Goal: Entertainment & Leisure: Consume media (video, audio)

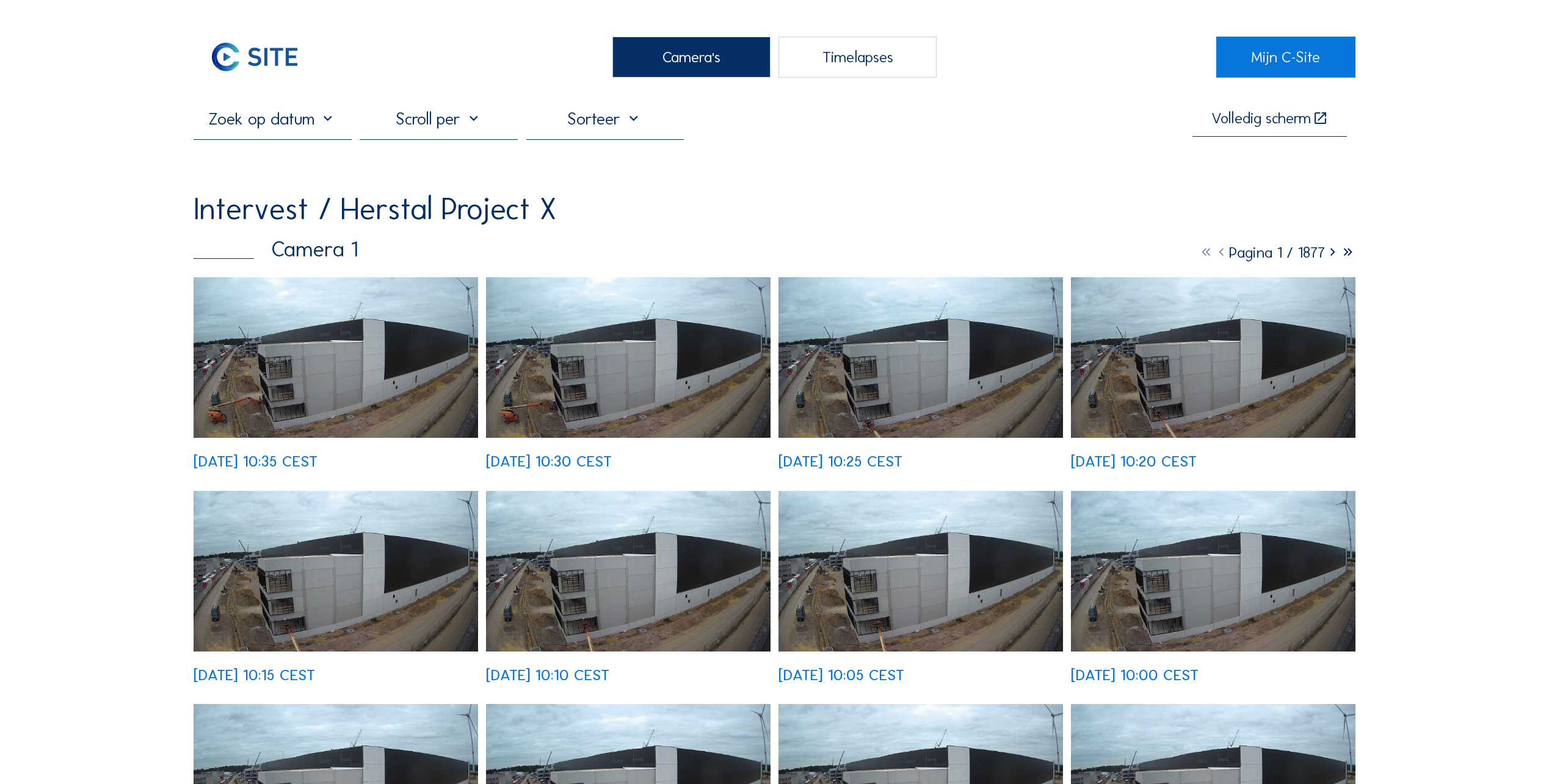
click at [870, 49] on div "Timelapses" at bounding box center [857, 57] width 158 height 41
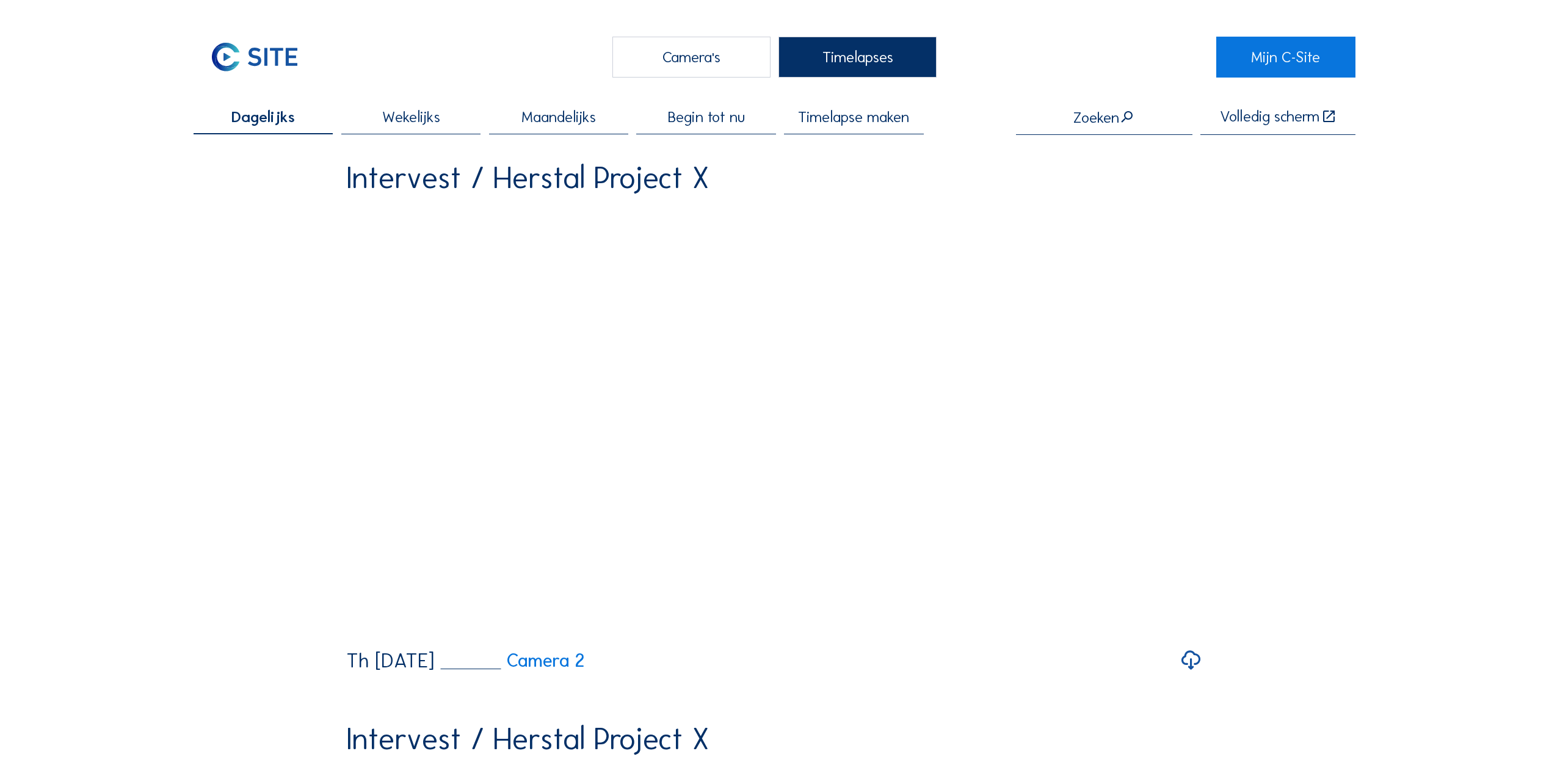
click at [399, 116] on span "Wekelijks" at bounding box center [411, 117] width 58 height 15
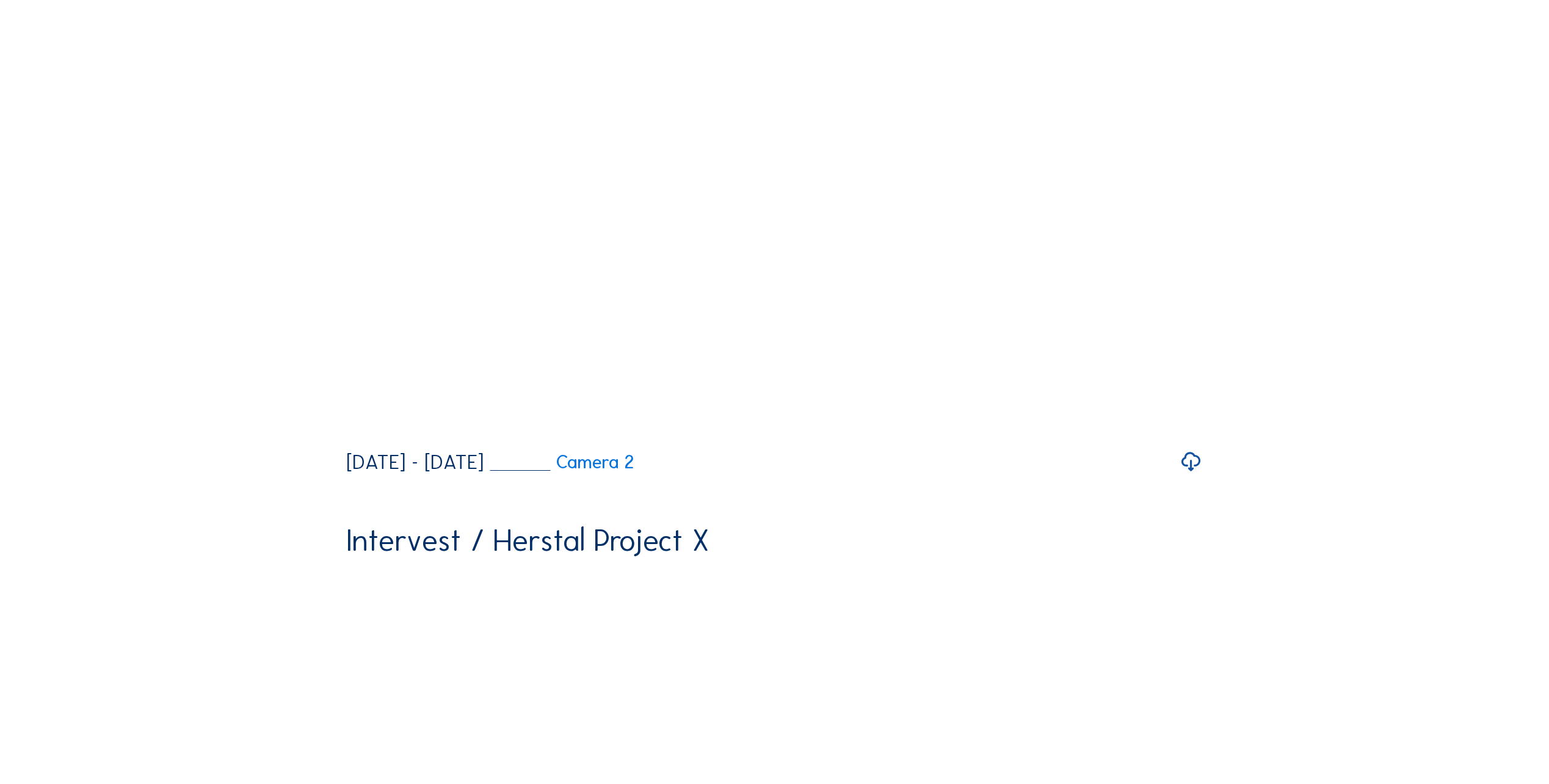
scroll to position [183, 0]
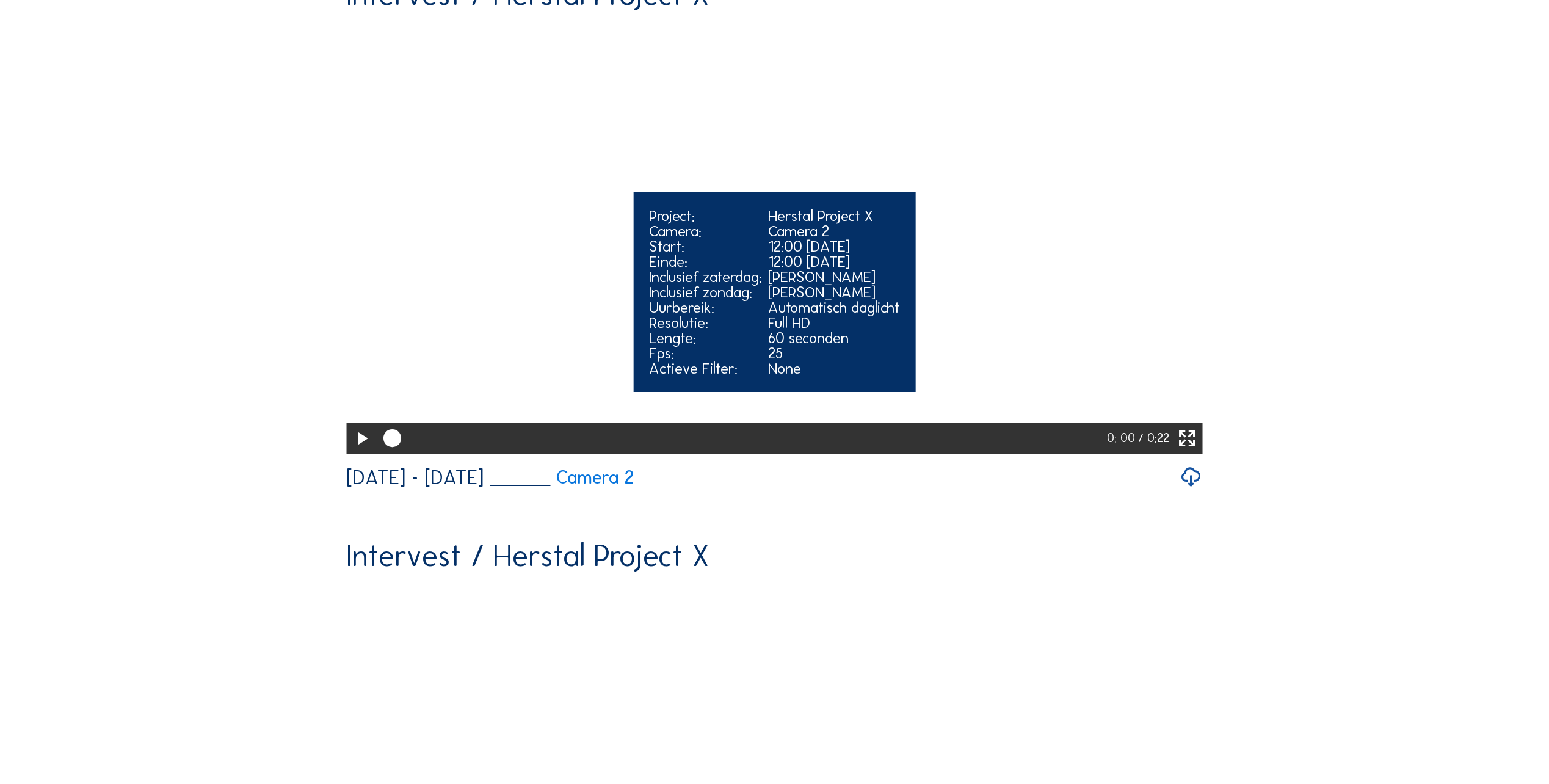
click at [358, 452] on icon at bounding box center [362, 438] width 22 height 25
click at [1191, 452] on icon at bounding box center [1187, 438] width 22 height 25
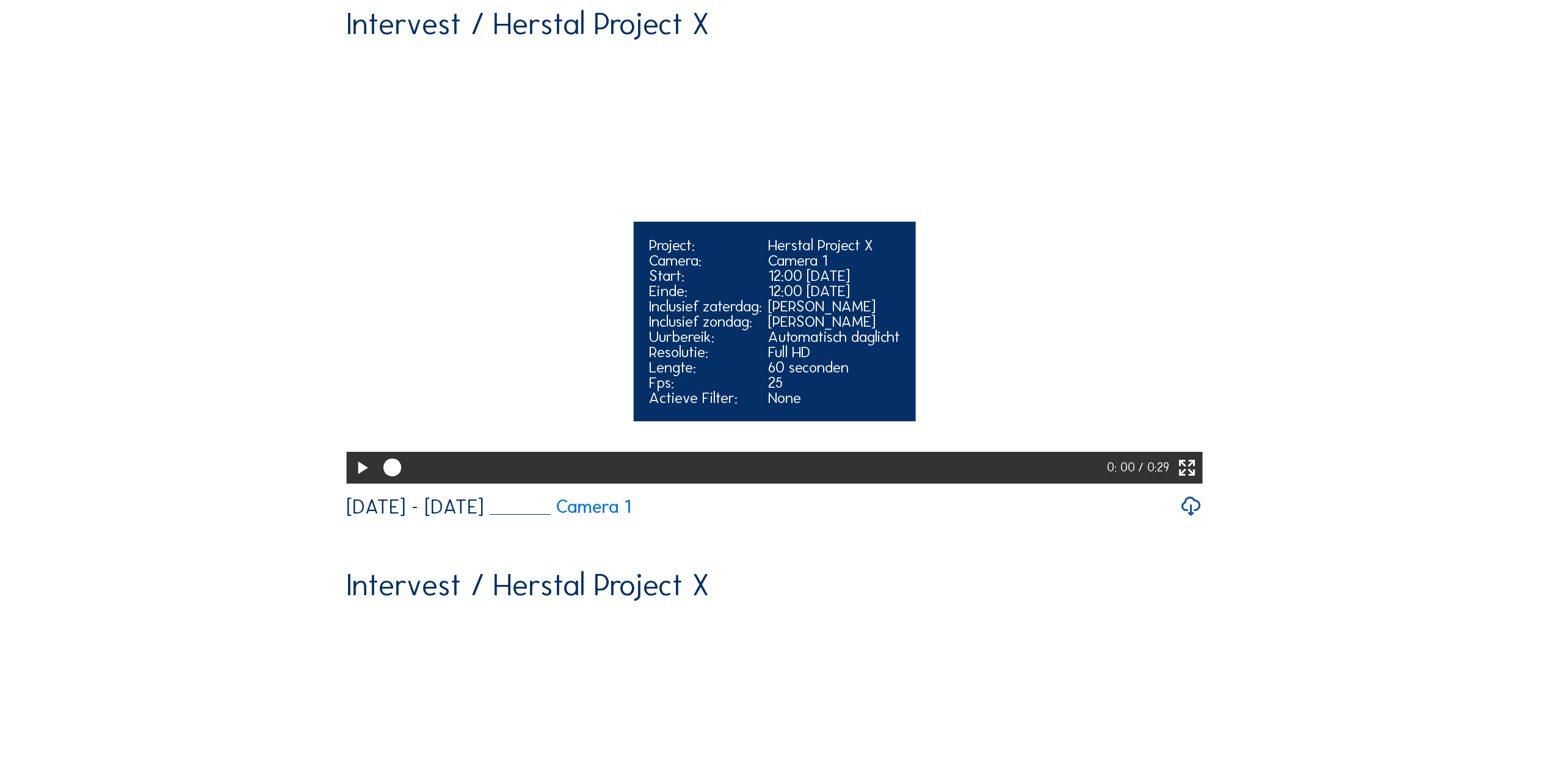
scroll to position [732, 0]
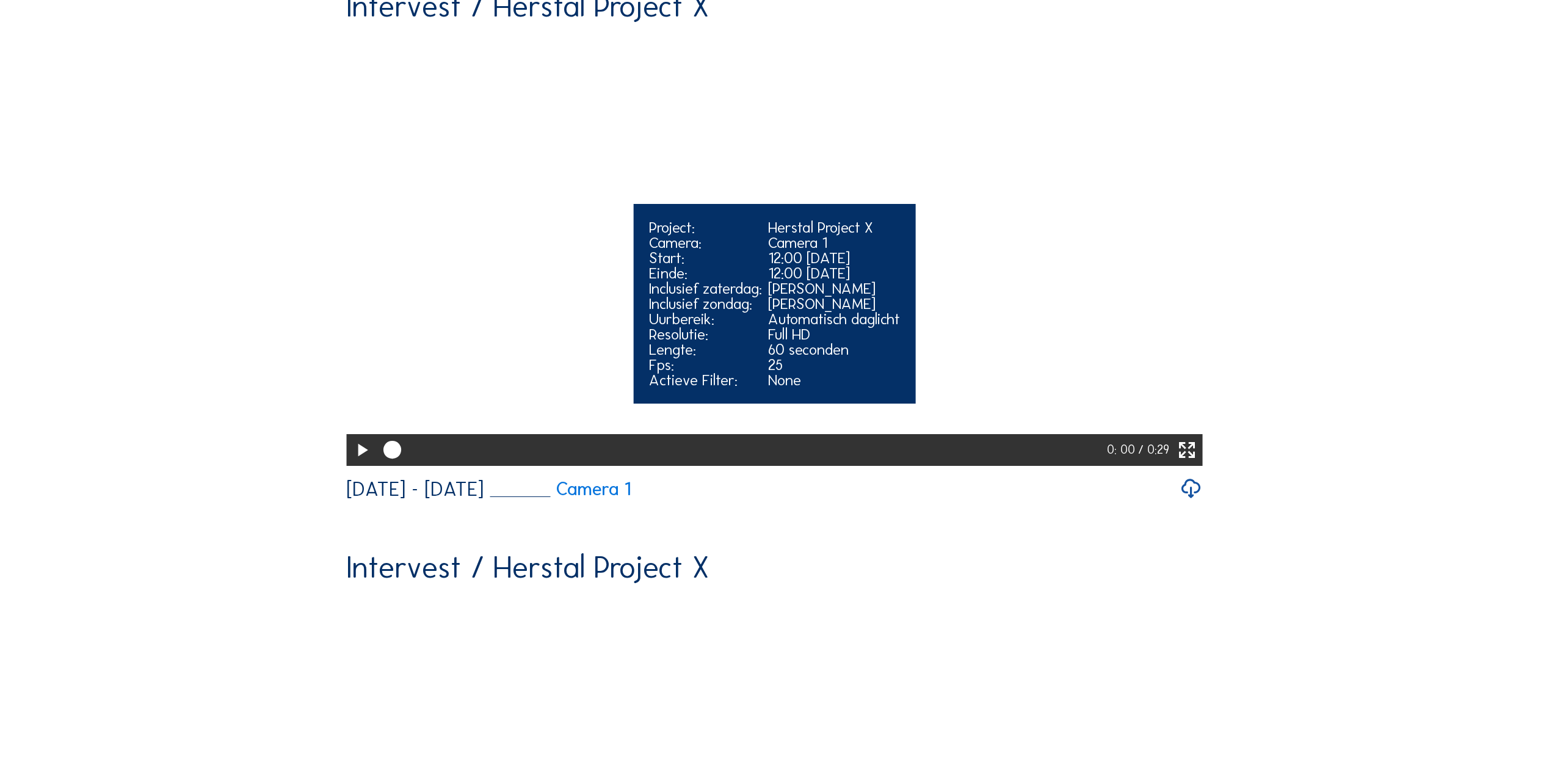
click at [352, 464] on icon at bounding box center [362, 450] width 22 height 25
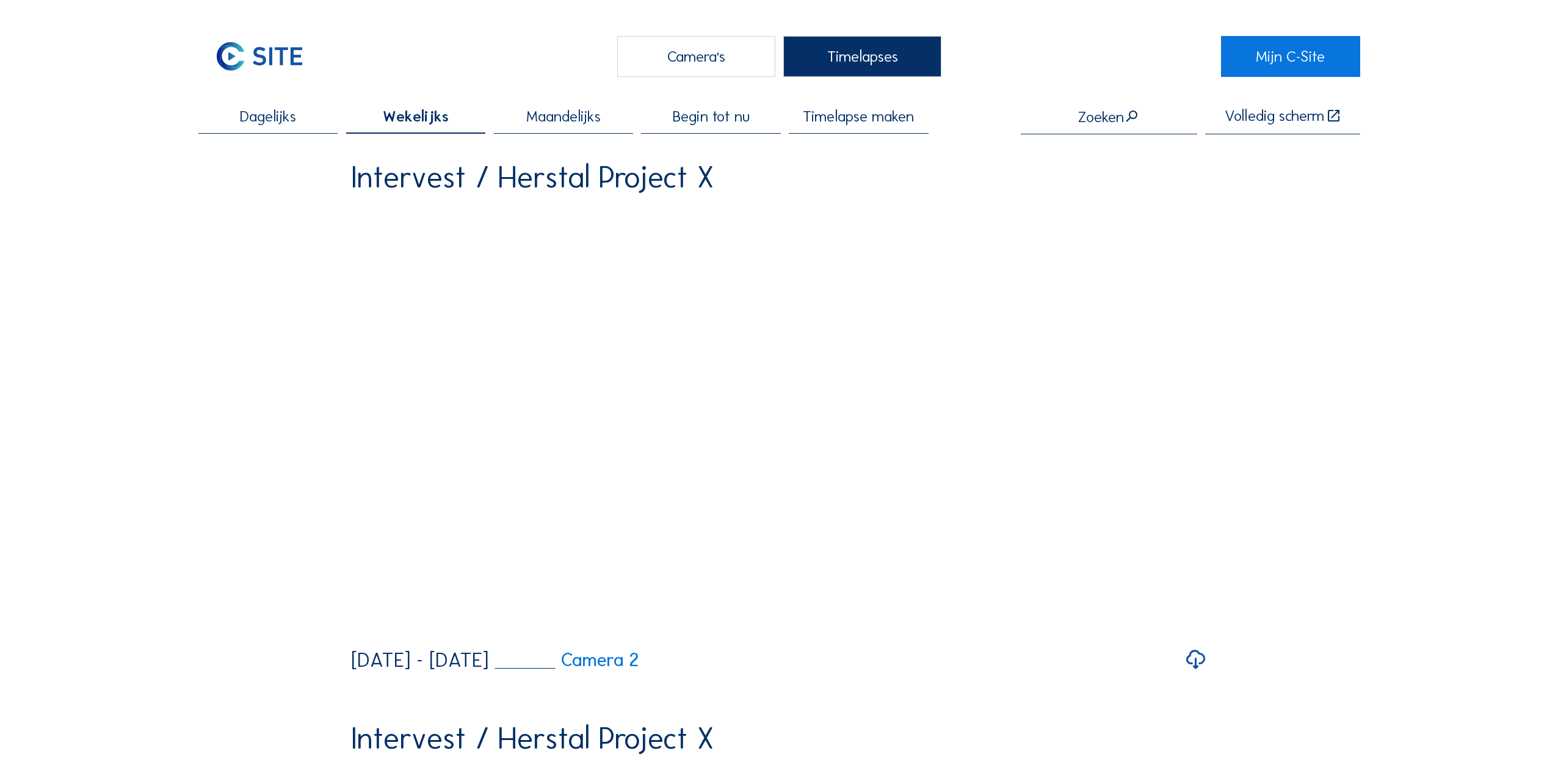
scroll to position [0, 0]
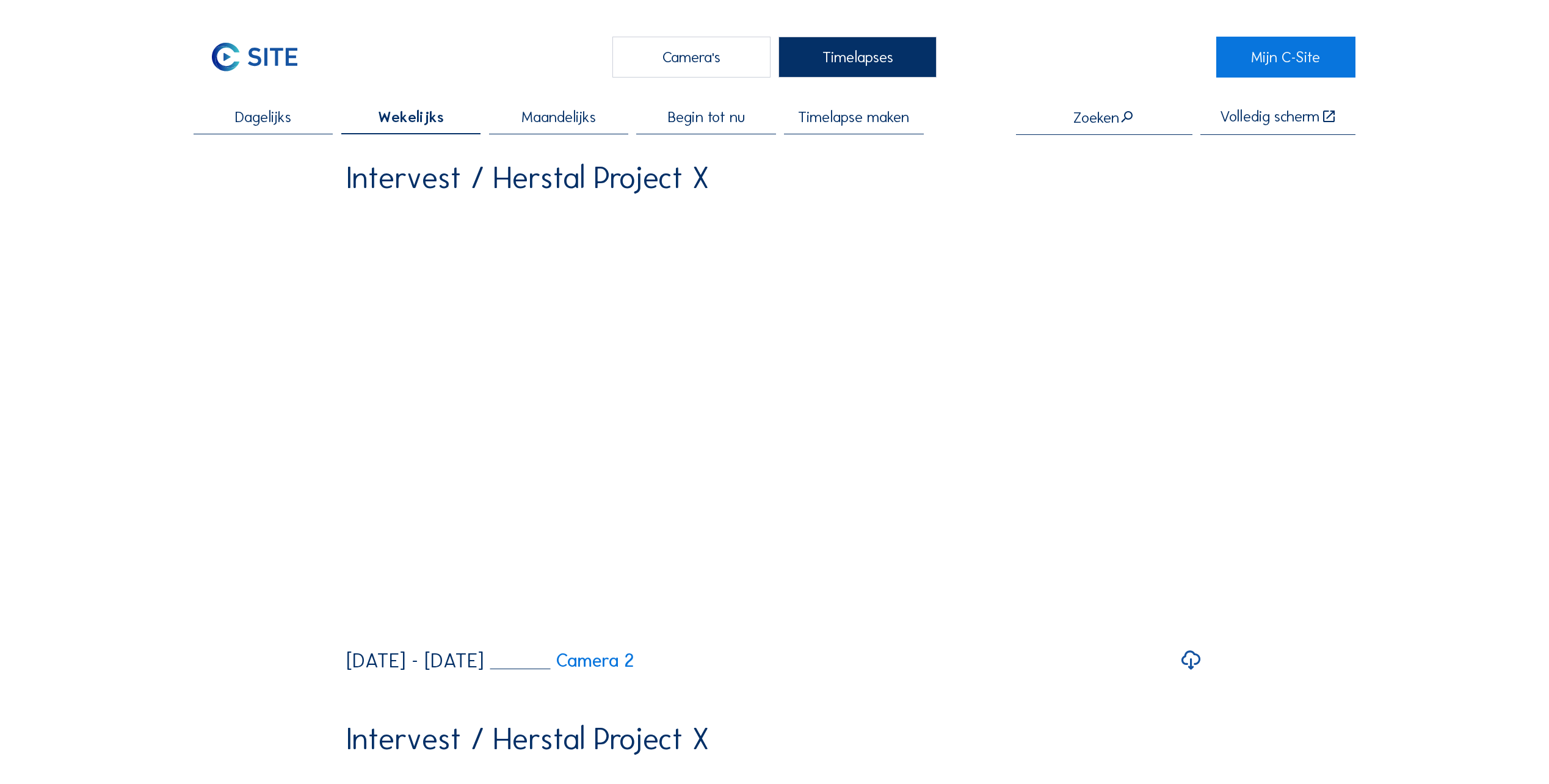
click at [669, 54] on div "Camera's" at bounding box center [691, 57] width 158 height 41
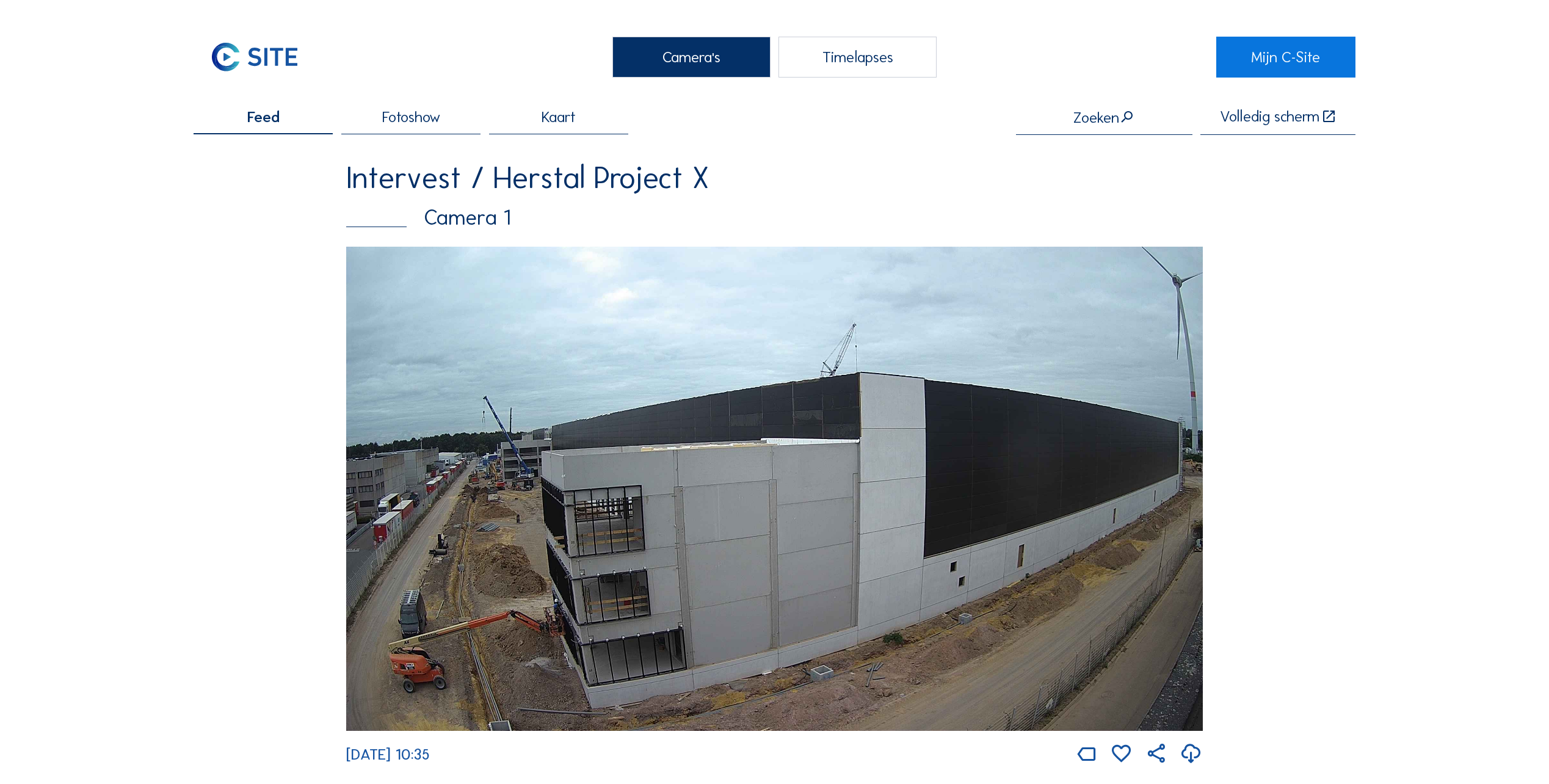
click at [582, 558] on img at bounding box center [774, 488] width 857 height 484
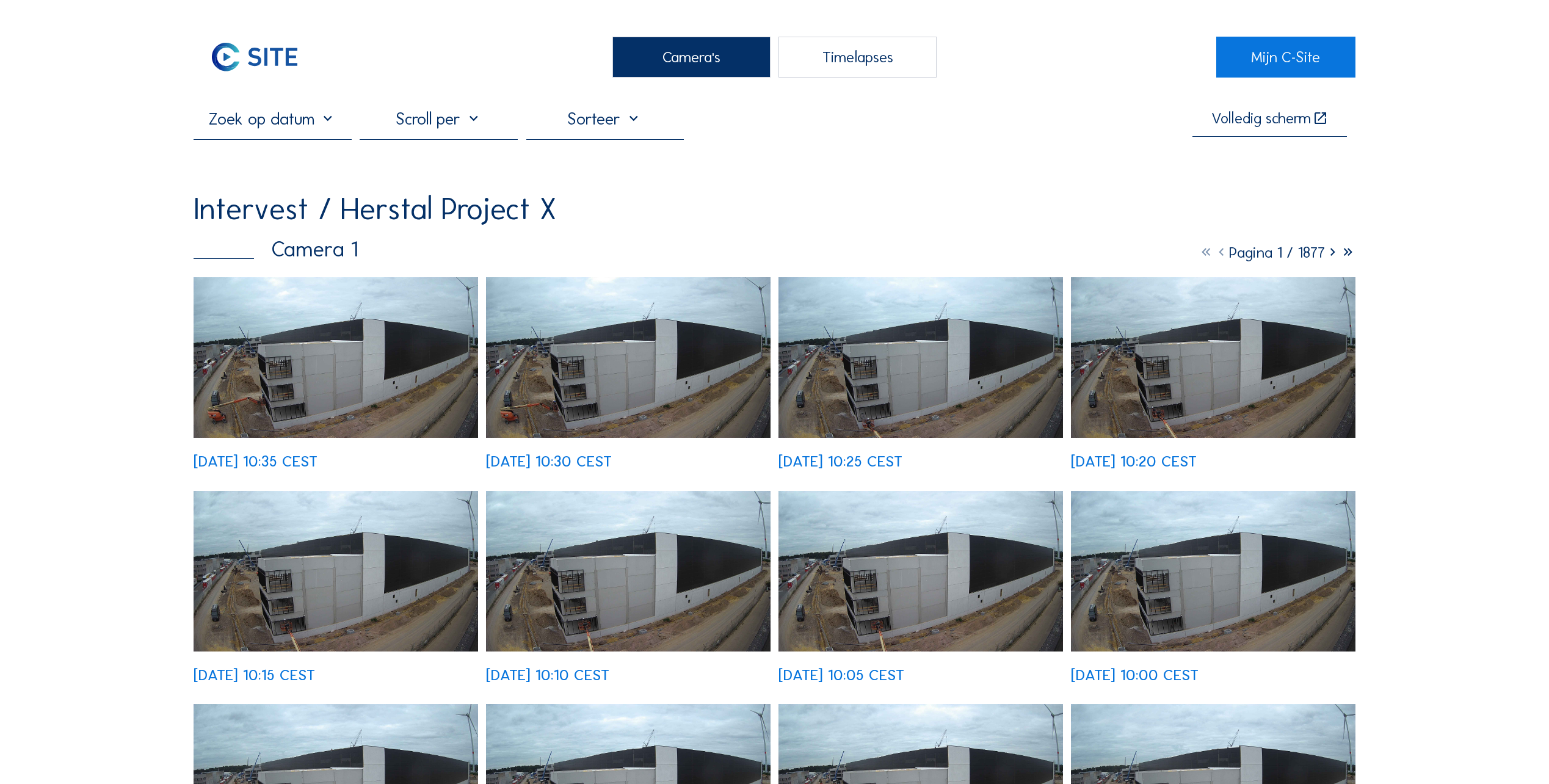
click at [315, 373] on img at bounding box center [335, 357] width 284 height 160
